Goal: Task Accomplishment & Management: Use online tool/utility

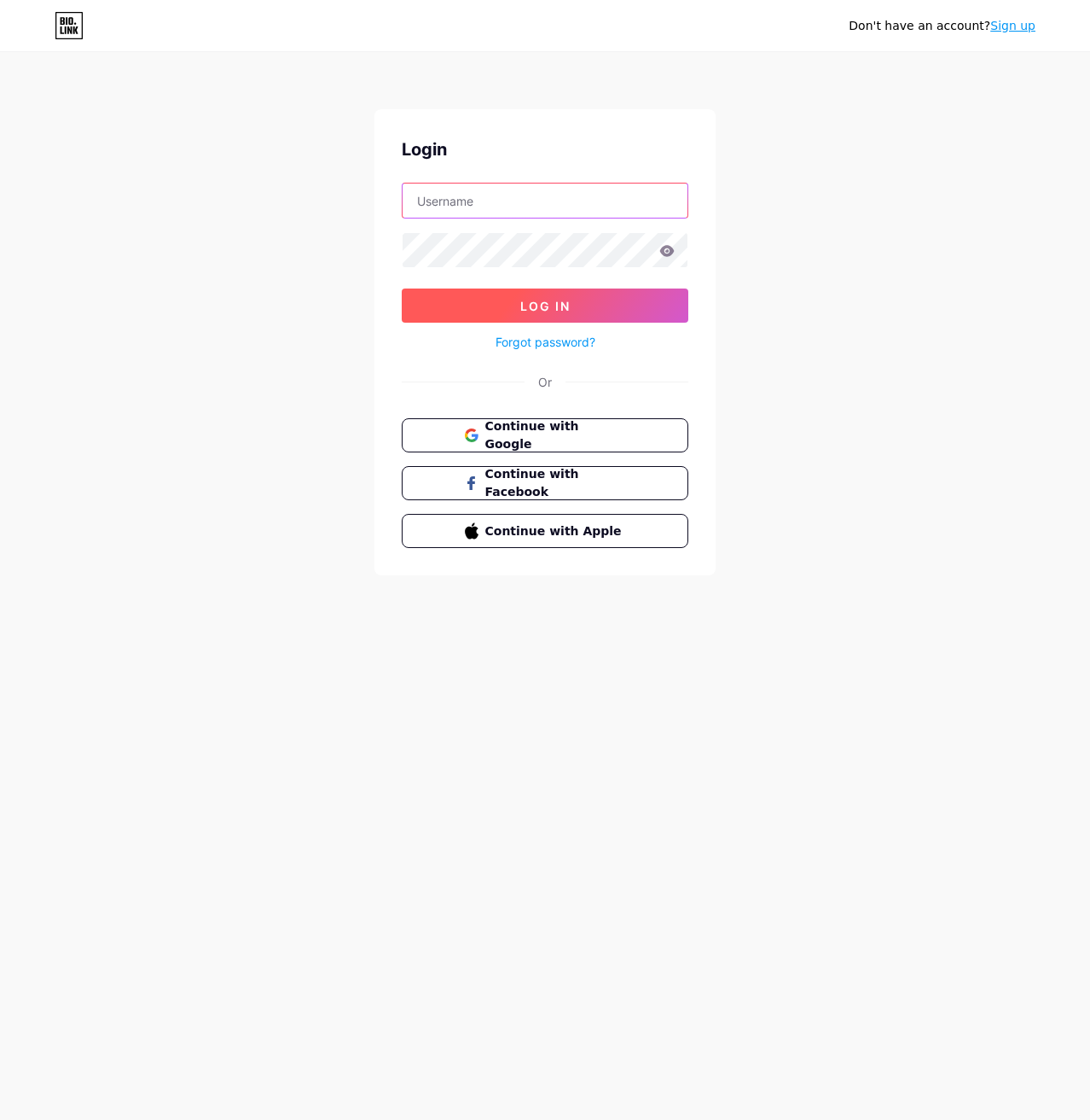
type input "[EMAIL_ADDRESS][DOMAIN_NAME]"
click at [489, 309] on button "Log In" at bounding box center [545, 305] width 286 height 34
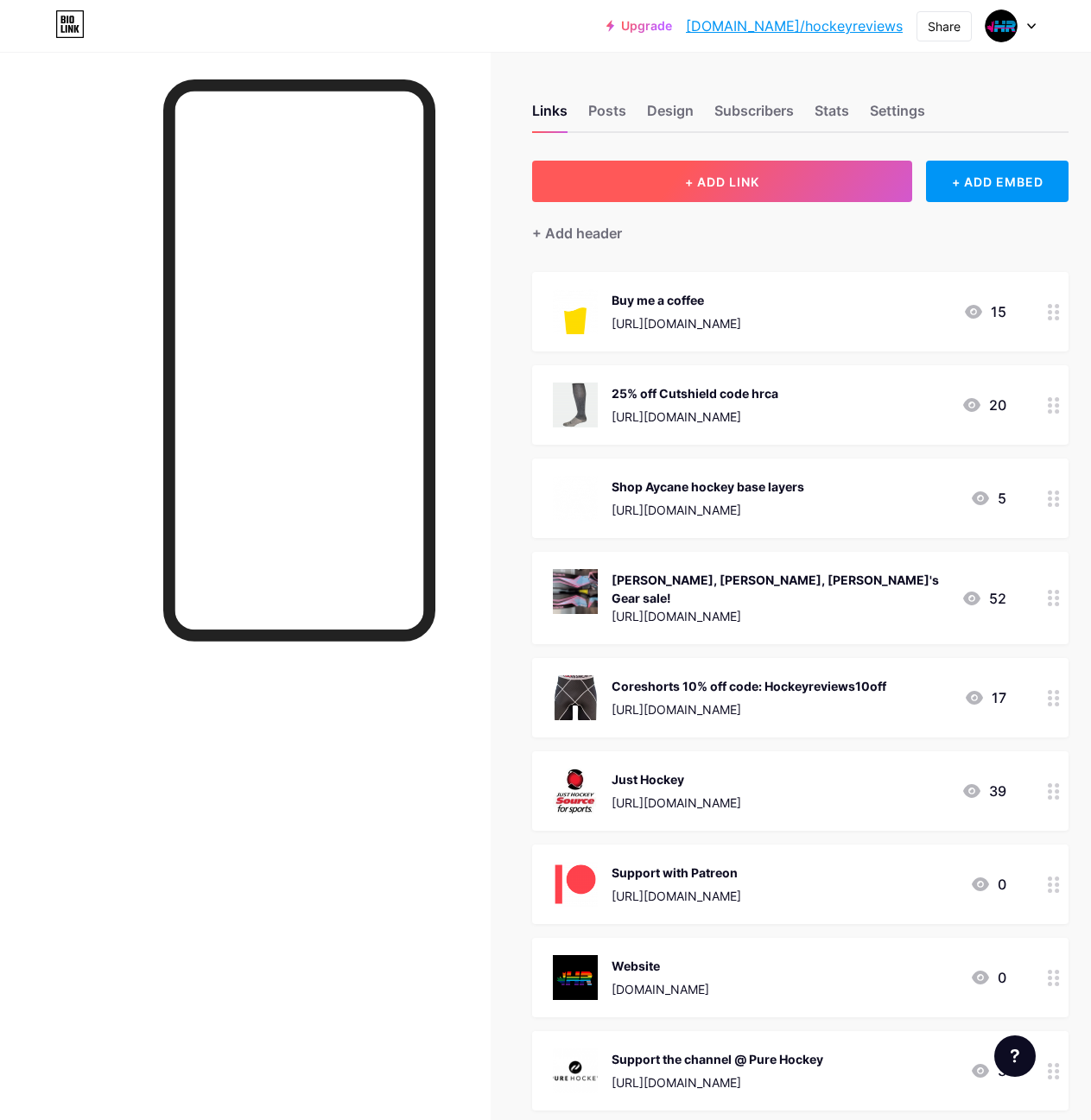
click at [700, 179] on span "+ ADD LINK" at bounding box center [722, 182] width 74 height 14
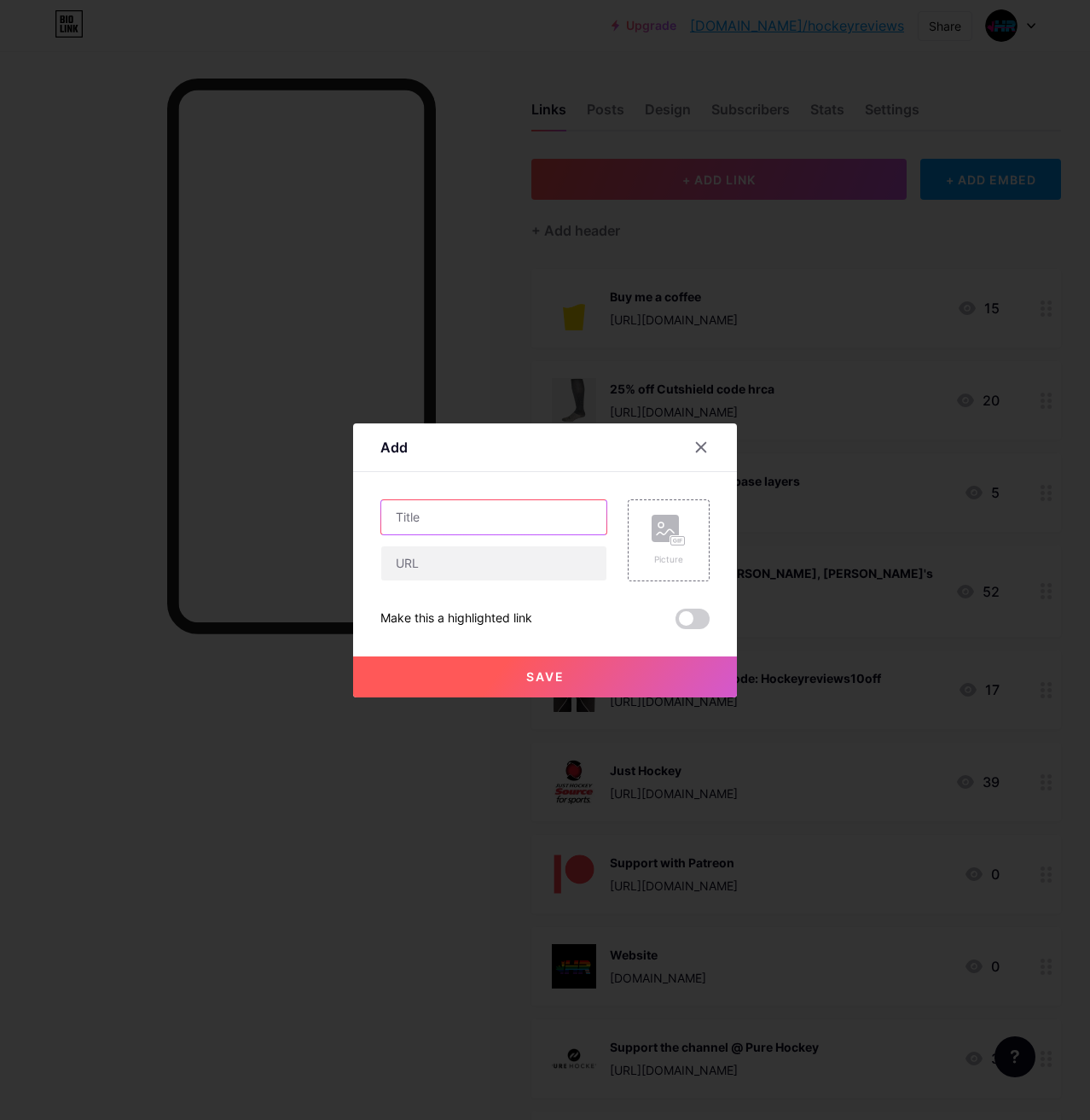
click at [520, 521] on input "text" at bounding box center [494, 517] width 226 height 34
type input "$25 off your first purchase @ HockeyStickMan"
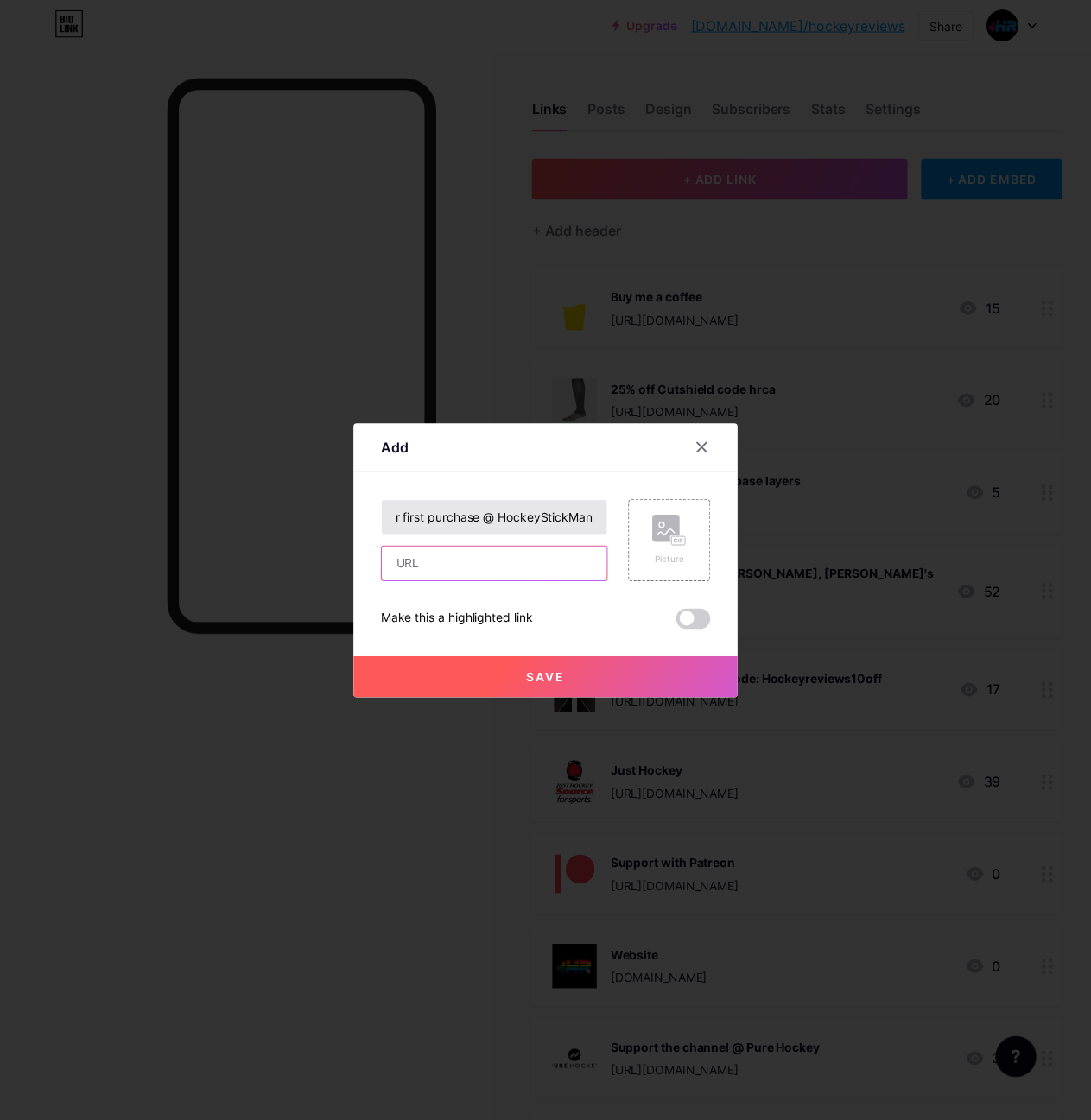
scroll to position [0, 0]
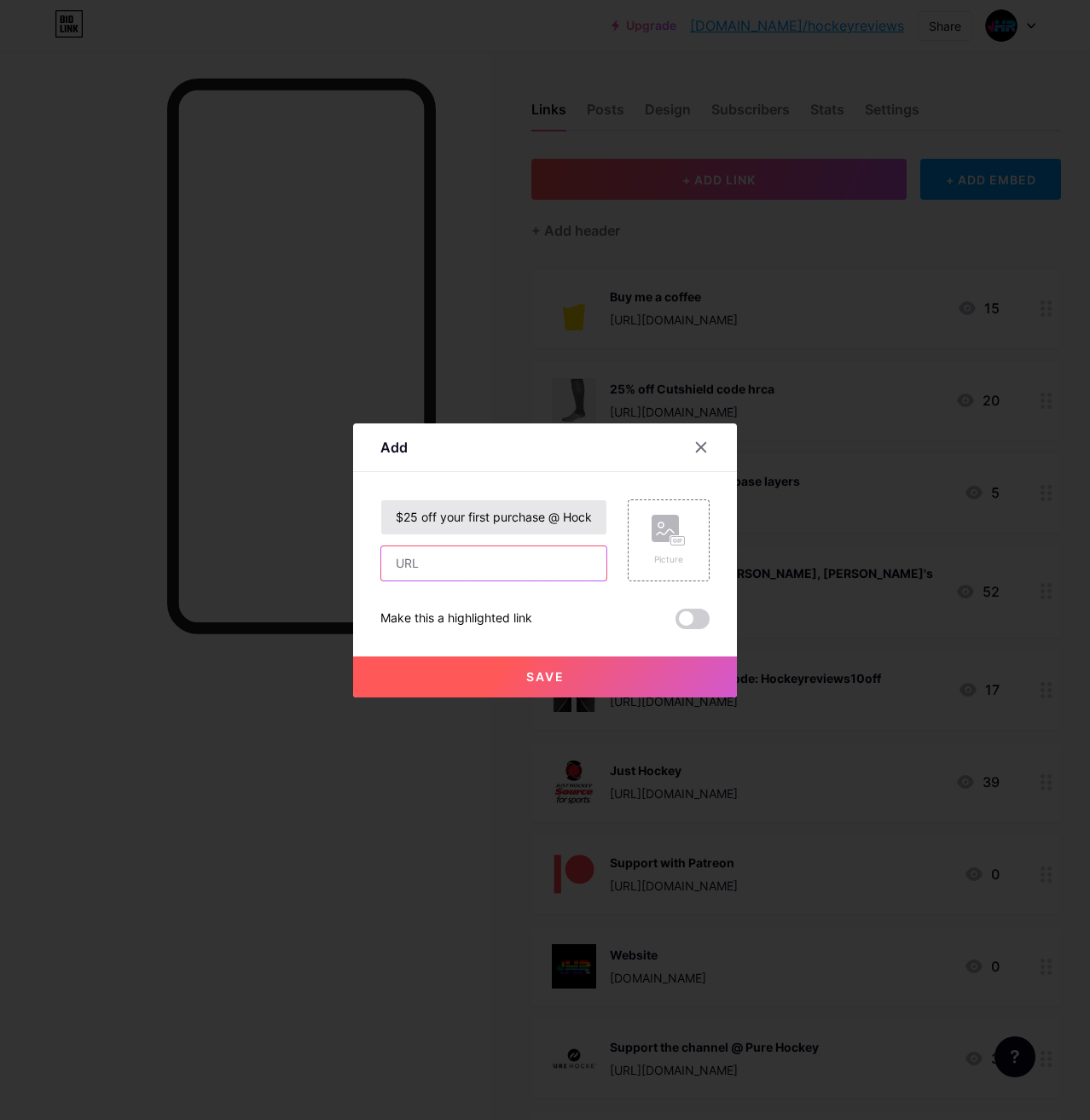
paste input "[URL][DOMAIN_NAME]"
type input "[URL][DOMAIN_NAME]"
click at [655, 528] on rect at bounding box center [665, 528] width 28 height 28
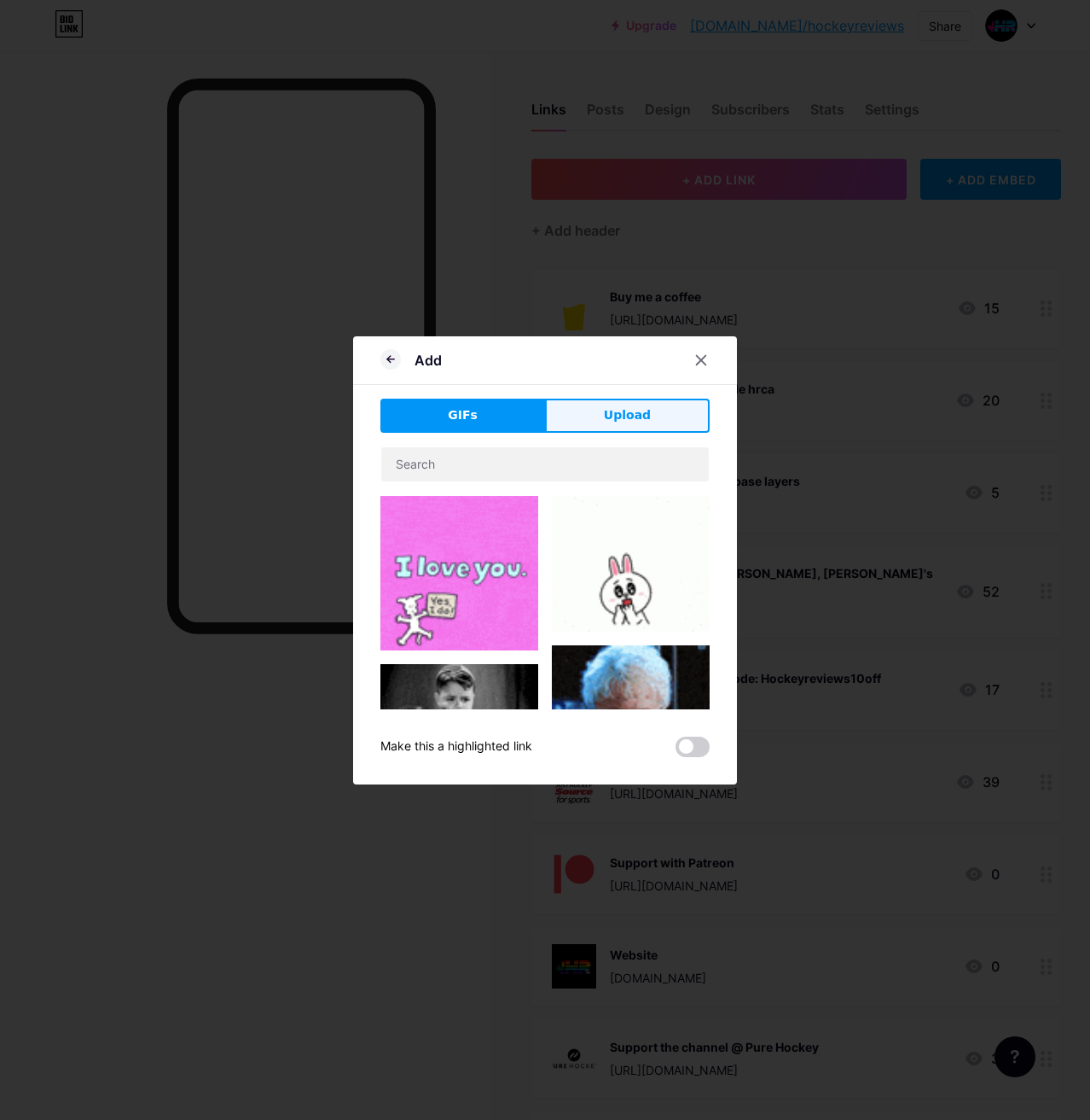
click at [630, 424] on button "Upload" at bounding box center [627, 415] width 165 height 34
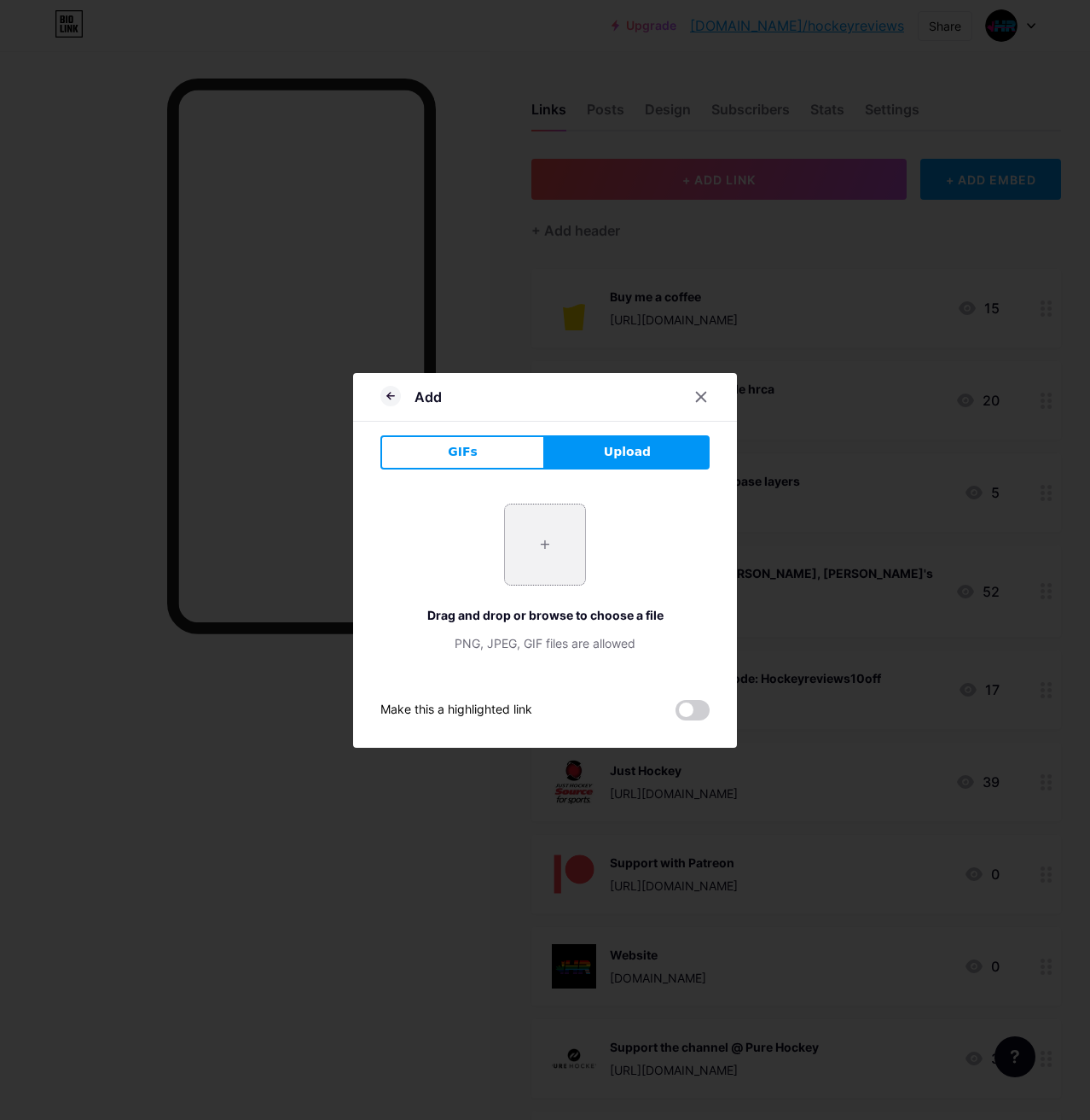
click at [568, 534] on input "file" at bounding box center [545, 544] width 81 height 81
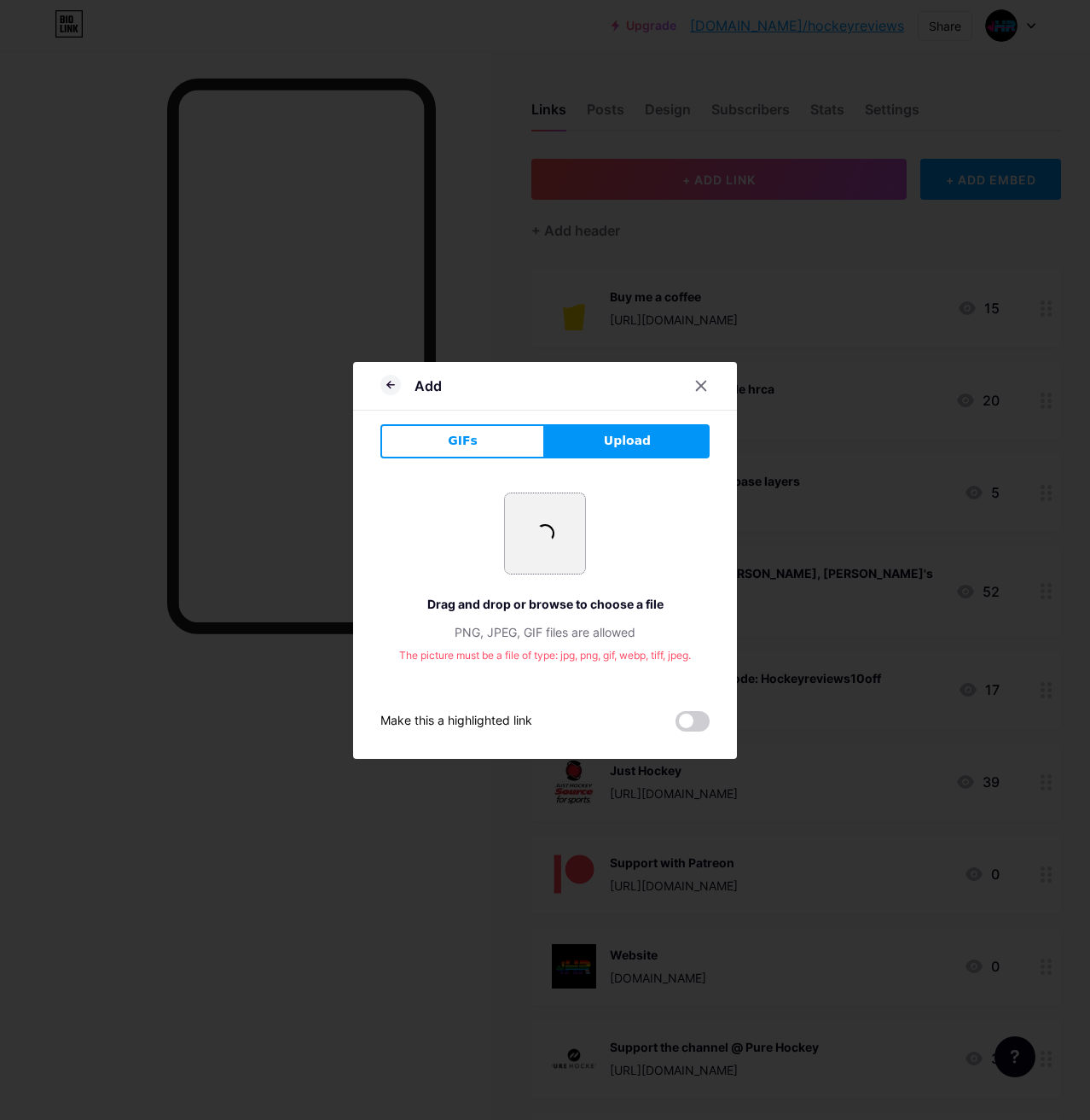
click at [551, 534] on span at bounding box center [546, 534] width 27 height 27
click at [590, 436] on button "Upload" at bounding box center [627, 441] width 165 height 34
click at [592, 446] on button "Upload" at bounding box center [627, 441] width 165 height 34
click at [541, 518] on input "file" at bounding box center [545, 534] width 81 height 81
type input "C:\fakepath\HSM_logo.png"
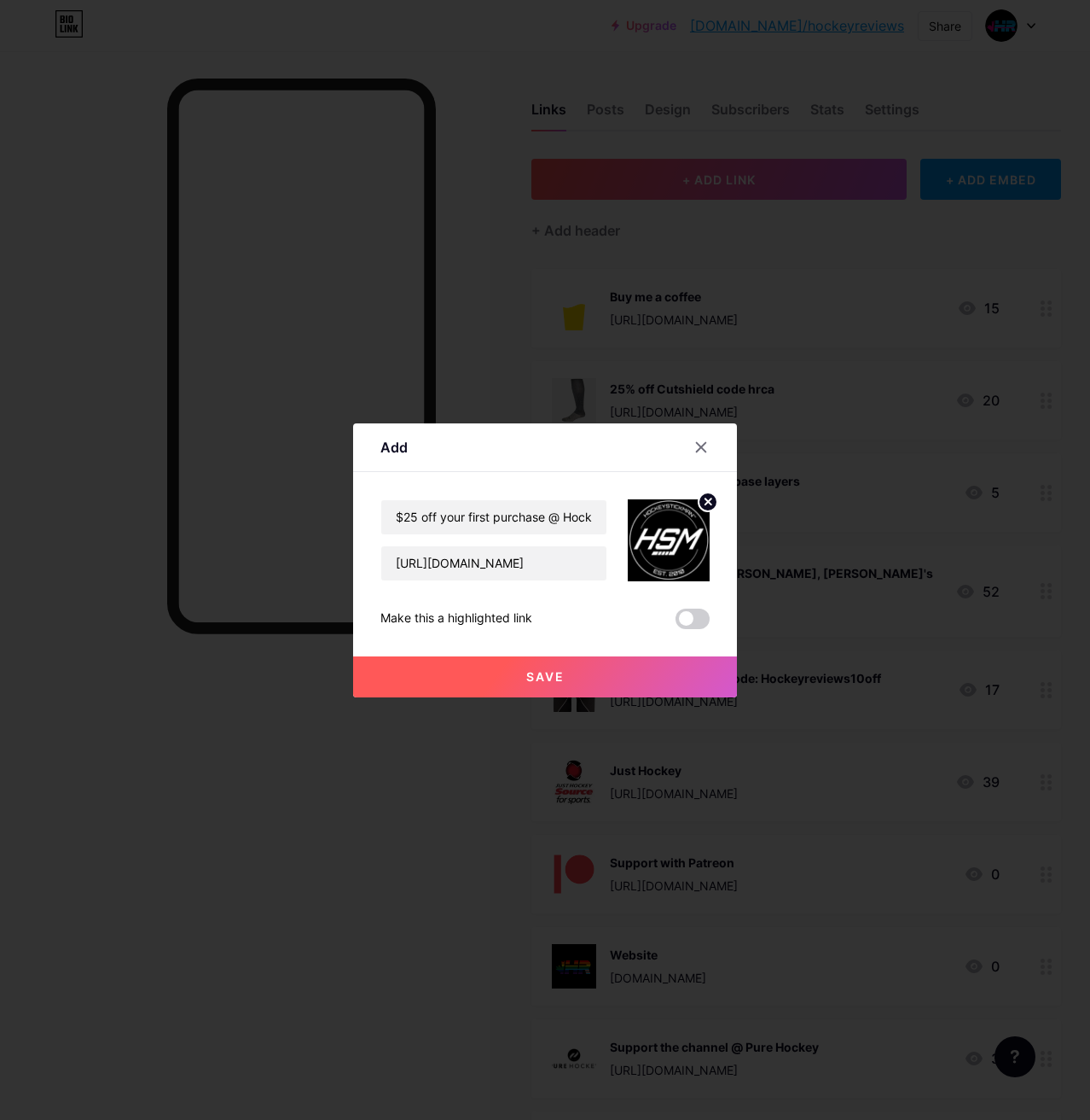
click at [549, 677] on span "Save" at bounding box center [545, 676] width 38 height 14
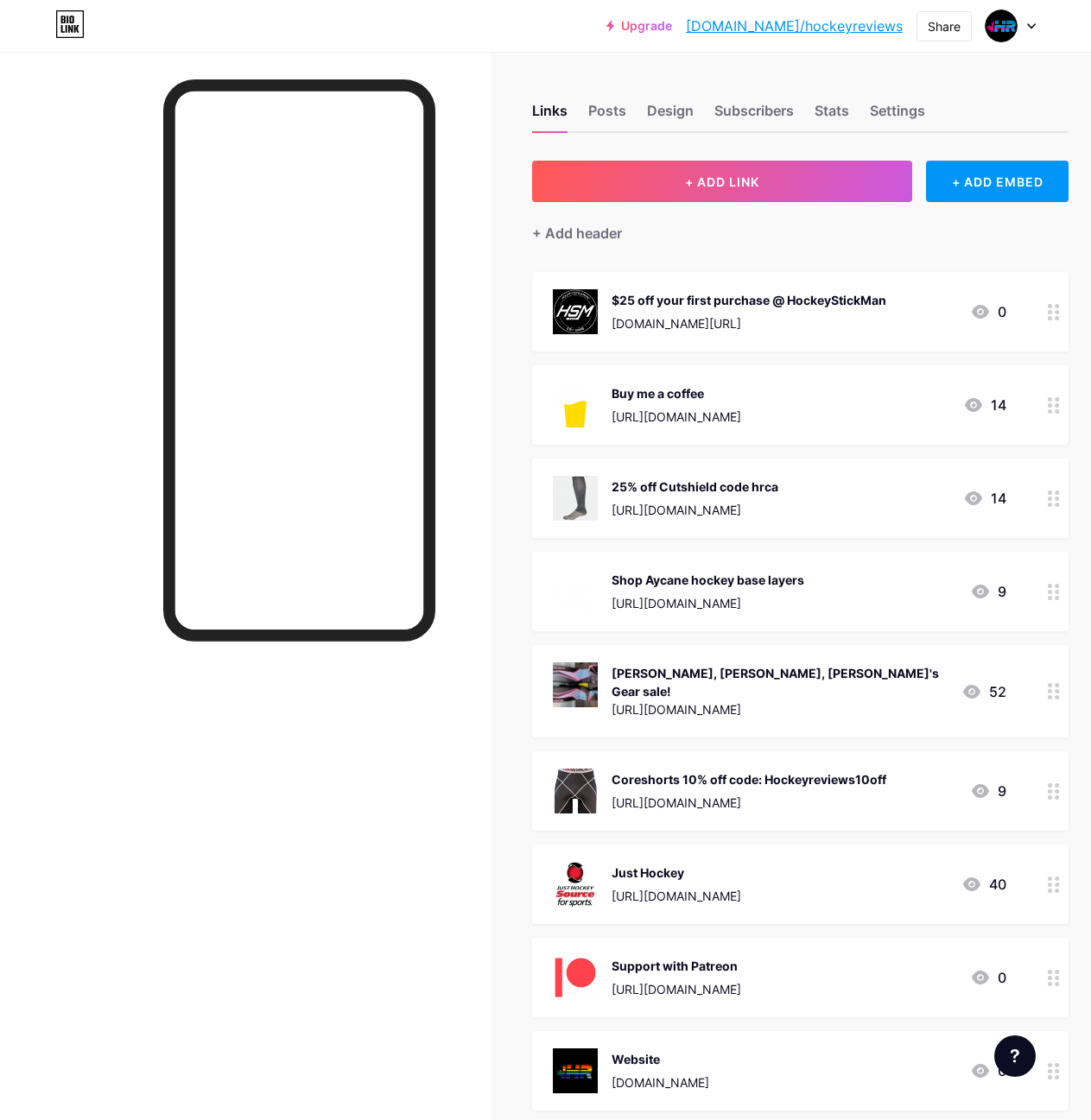
drag, startPoint x: 1041, startPoint y: 312, endPoint x: 1055, endPoint y: 375, distance: 64.5
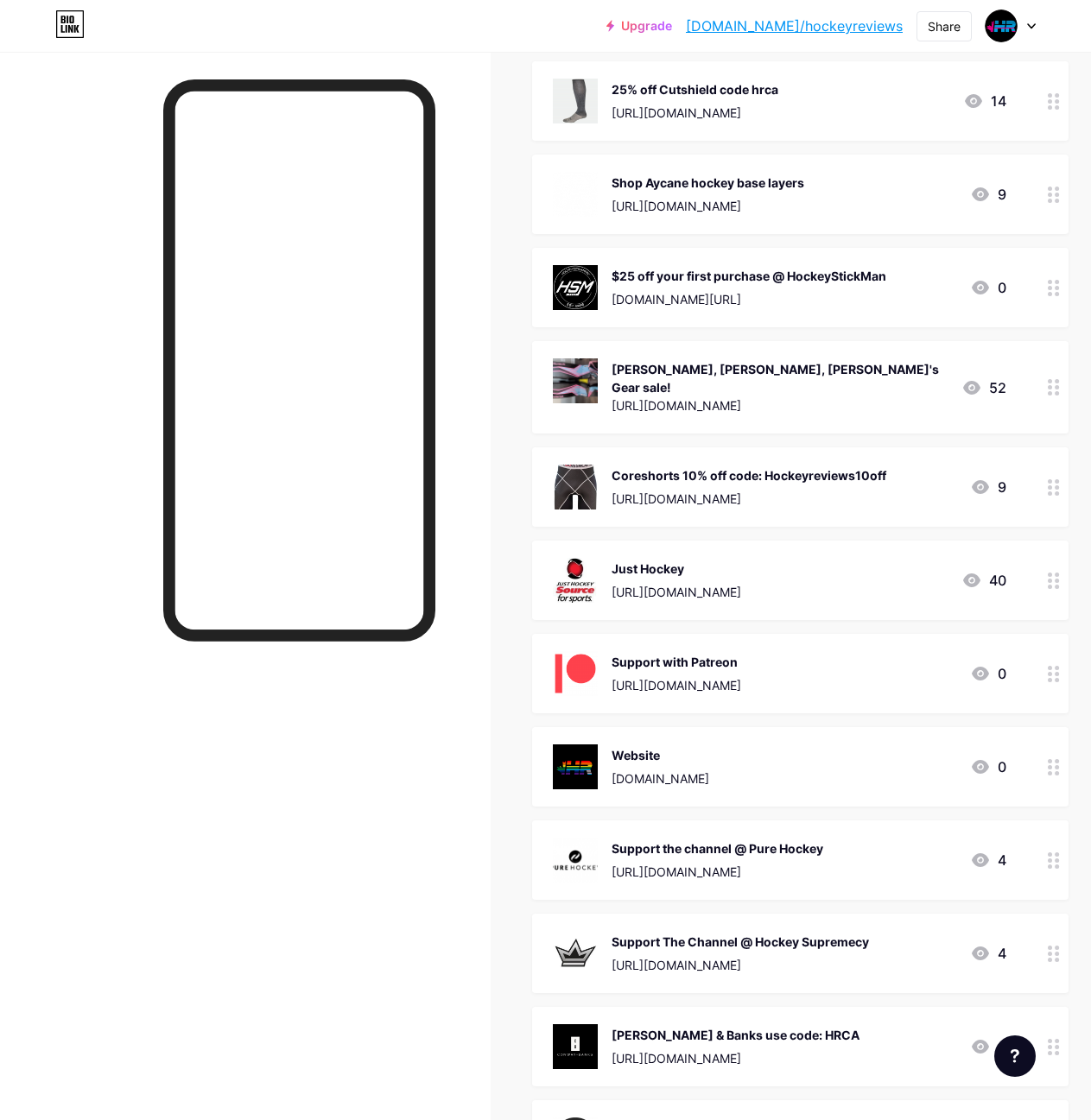
scroll to position [403, 0]
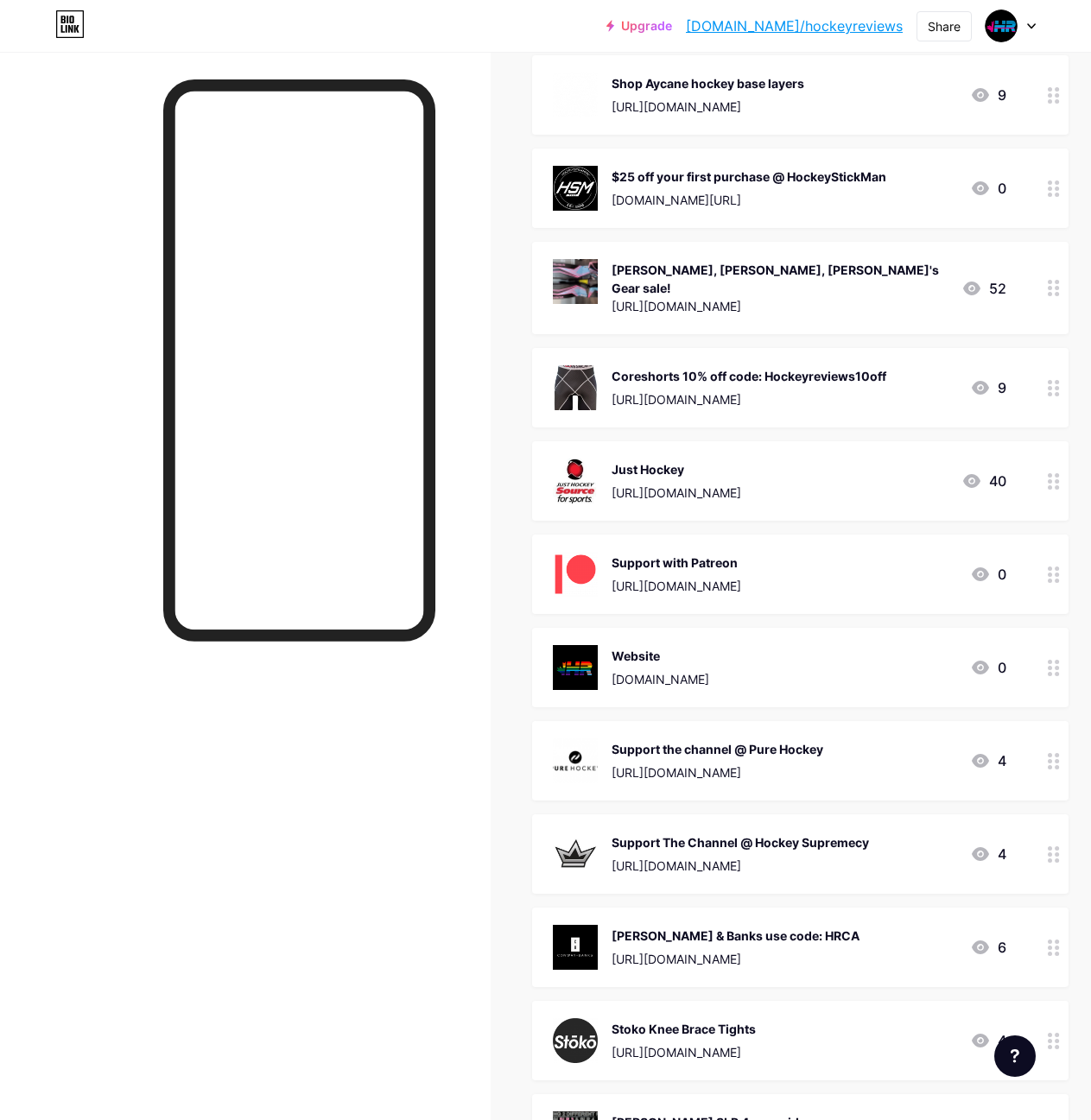
click at [823, 297] on div "[URL][DOMAIN_NAME]" at bounding box center [779, 306] width 336 height 18
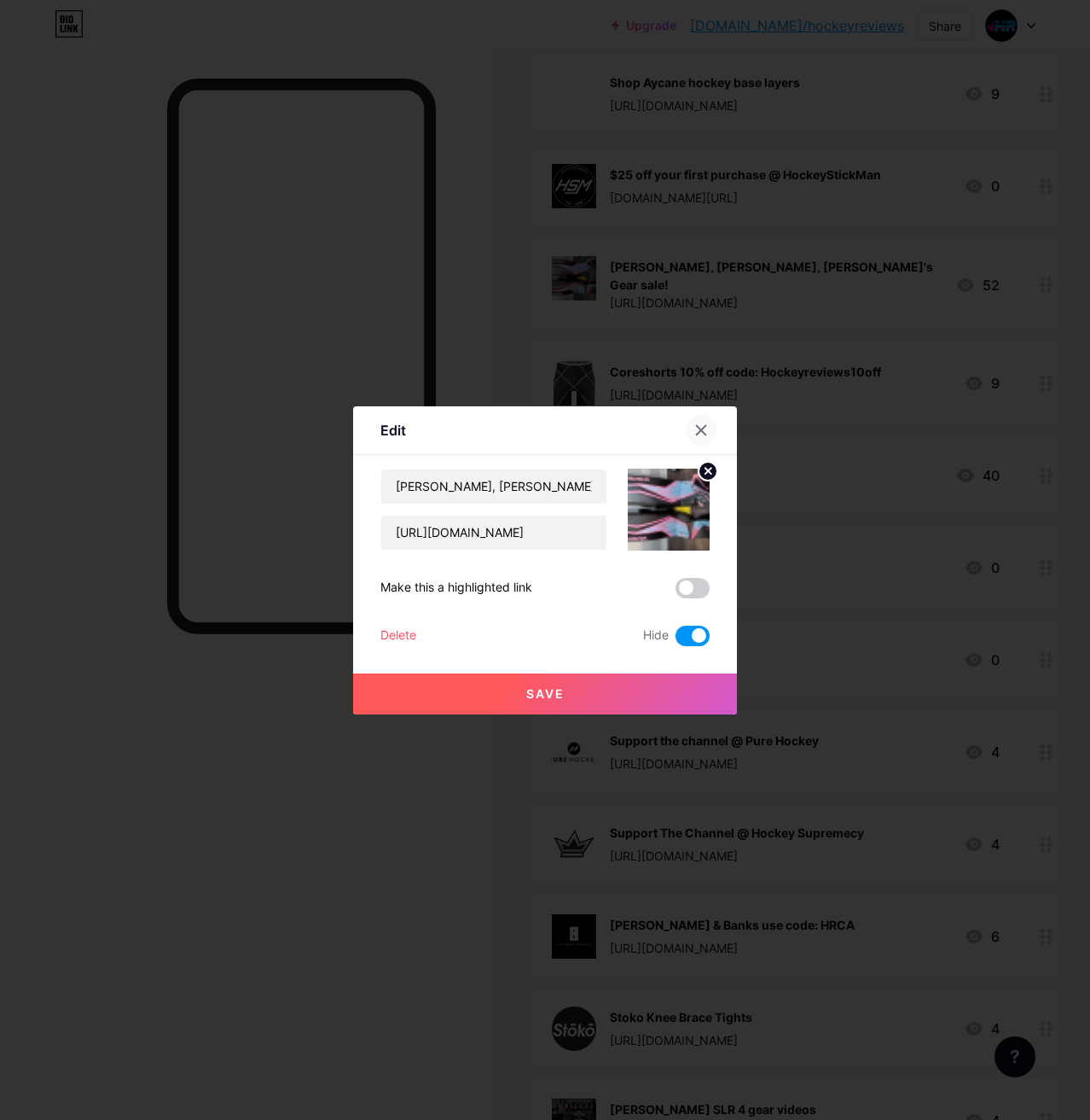
click at [701, 431] on icon at bounding box center [702, 430] width 9 height 9
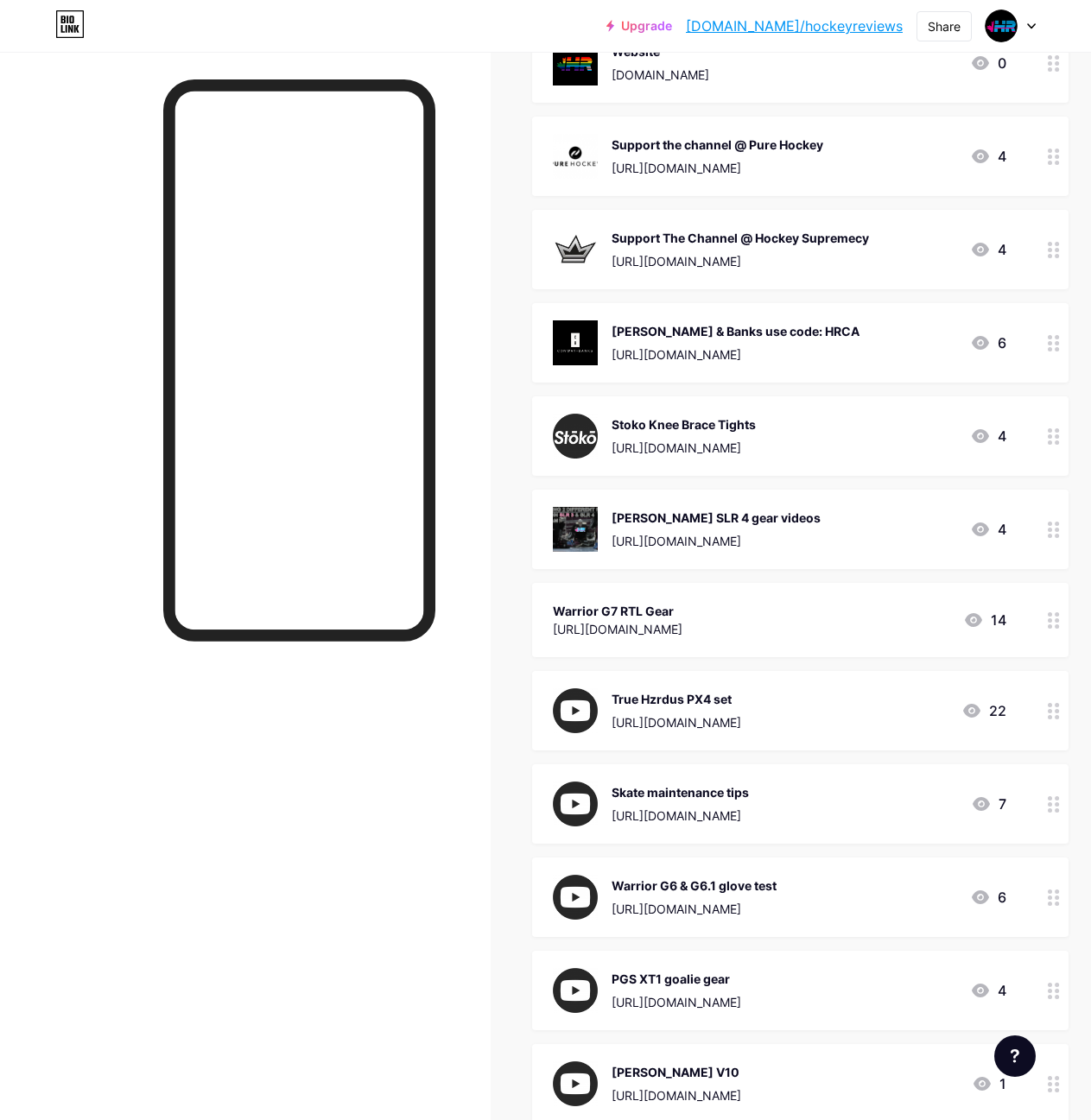
scroll to position [1210, 0]
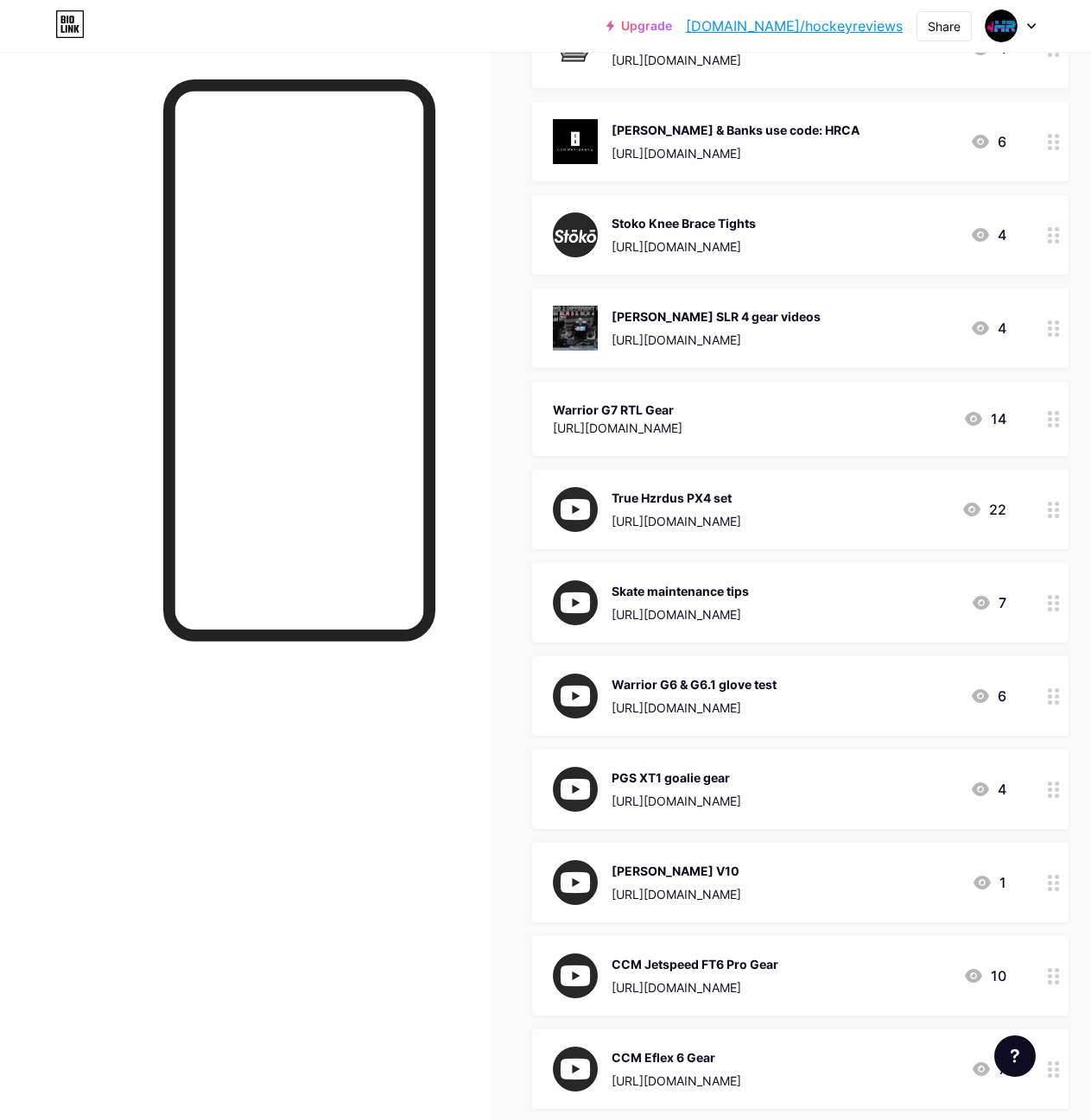
click at [815, 331] on div "[URL][DOMAIN_NAME]" at bounding box center [716, 340] width 209 height 18
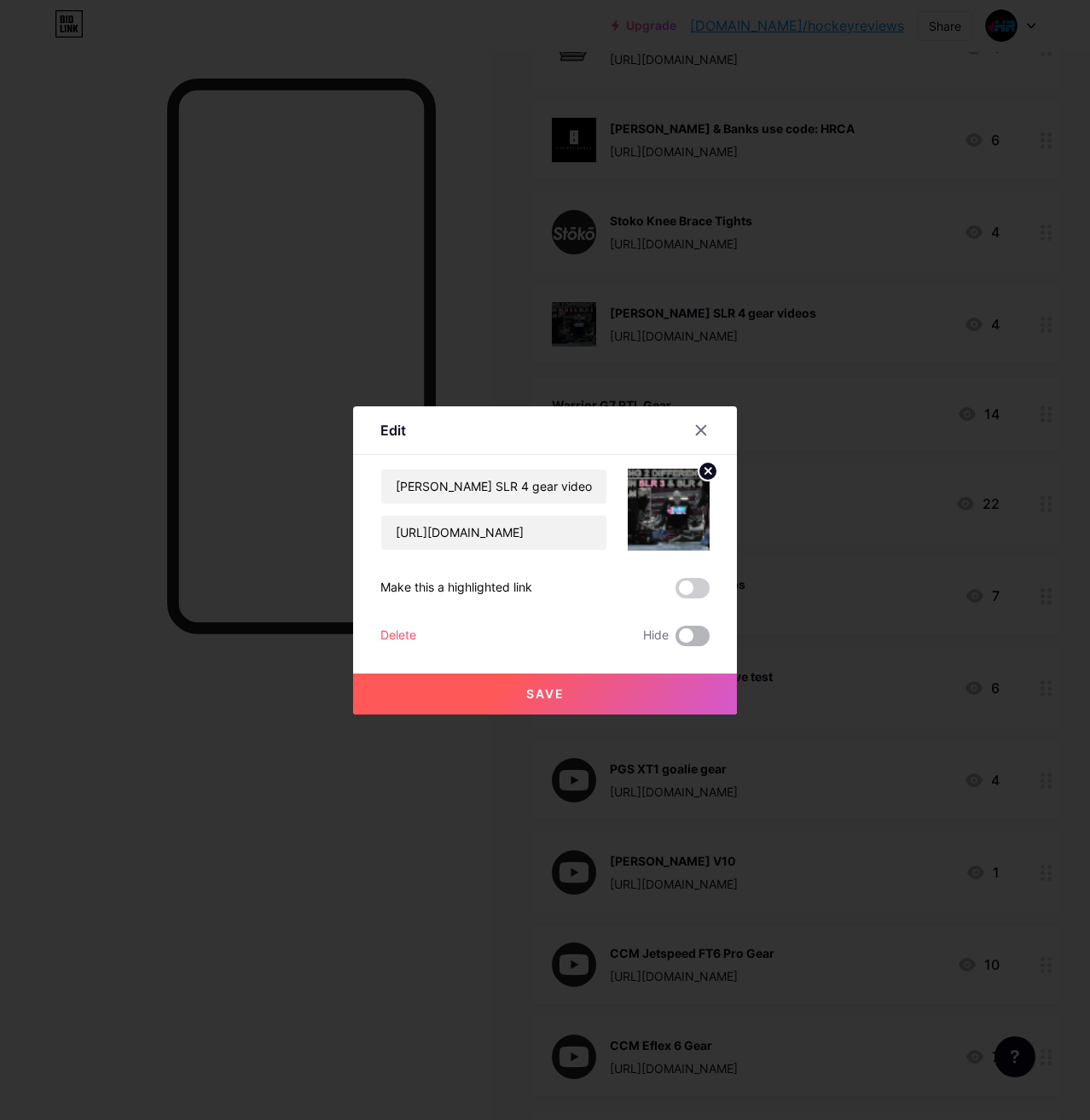
click at [694, 632] on span at bounding box center [693, 636] width 34 height 21
click at [676, 640] on input "checkbox" at bounding box center [676, 640] width 0 height 0
click at [599, 684] on button "Save" at bounding box center [545, 694] width 384 height 41
